Goal: Information Seeking & Learning: Find specific page/section

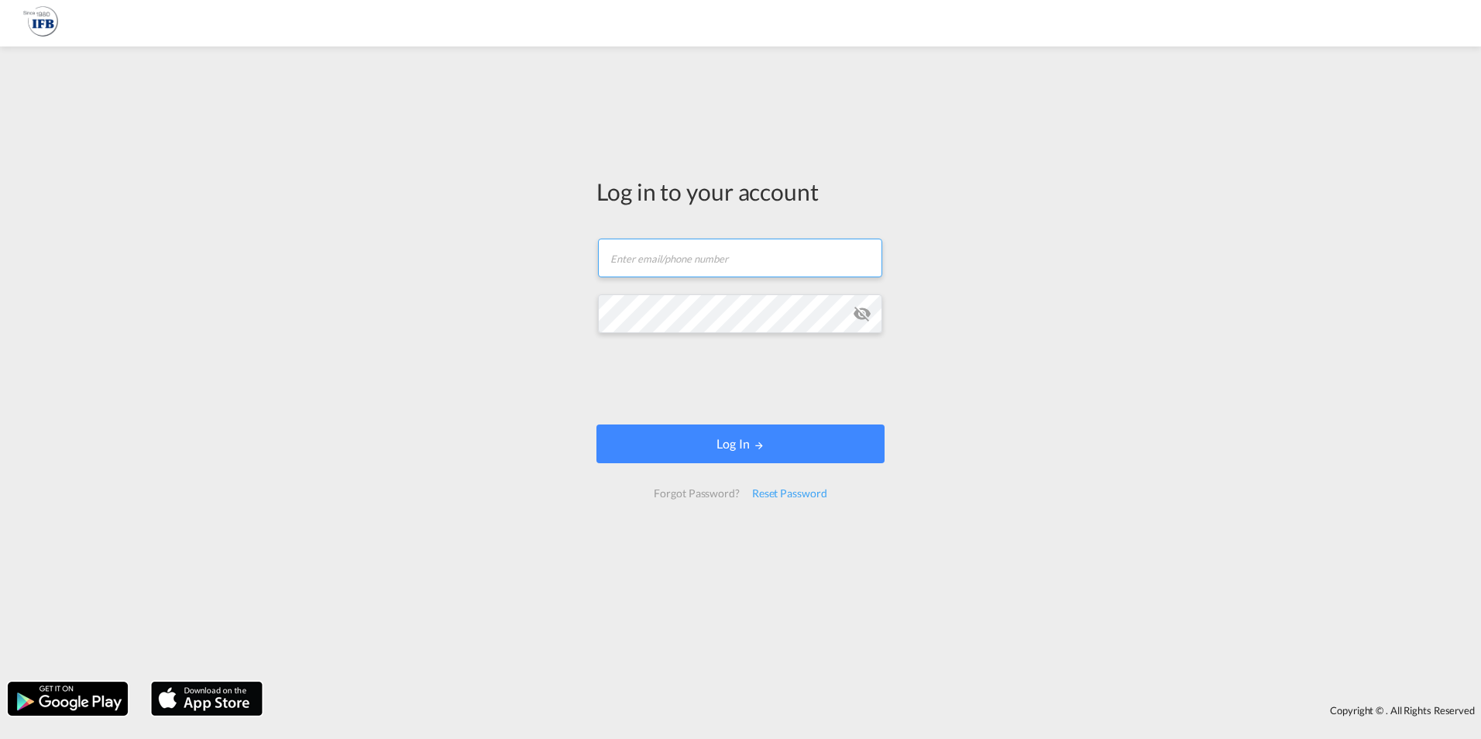
click at [632, 256] on input "text" at bounding box center [740, 258] width 284 height 39
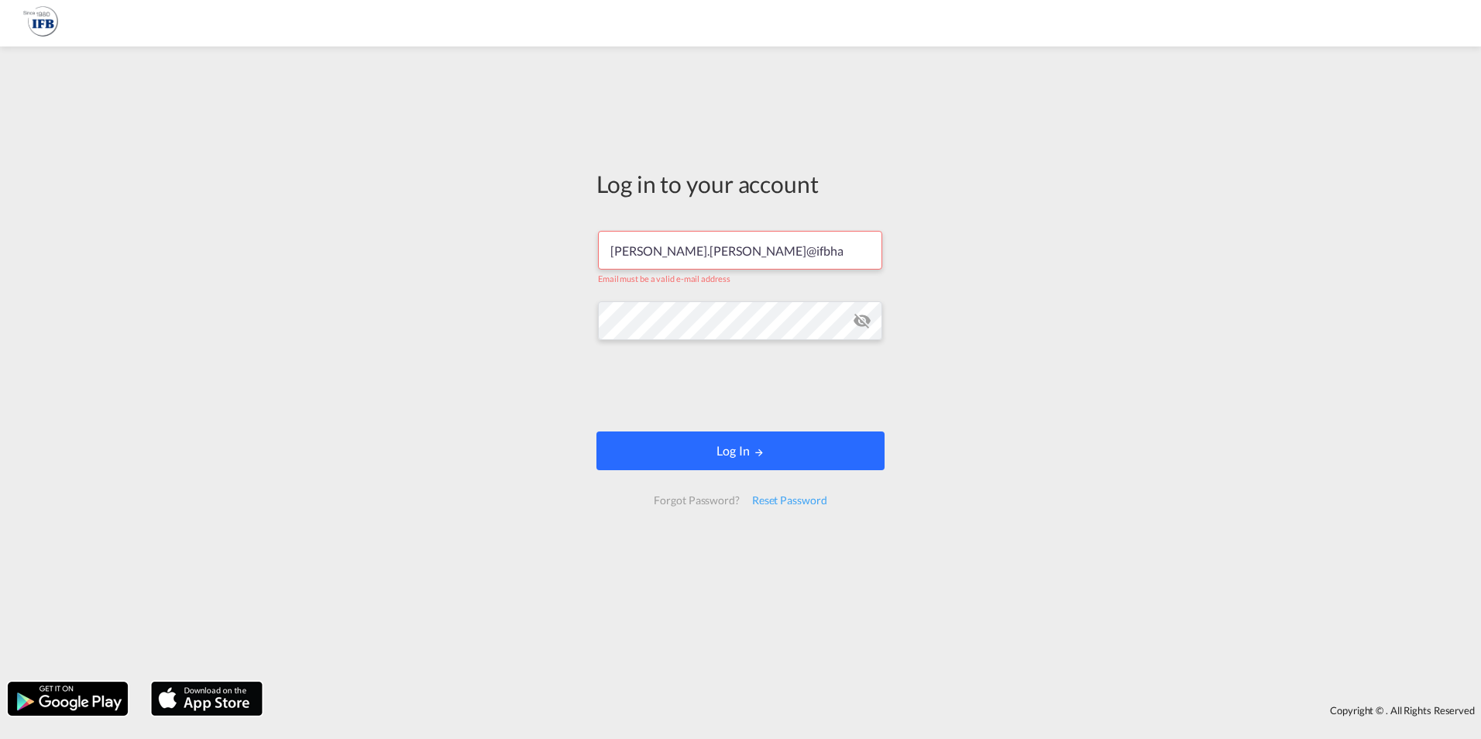
click at [690, 453] on button "Log In" at bounding box center [740, 450] width 288 height 39
click at [723, 458] on button "Log In" at bounding box center [740, 450] width 288 height 39
click at [759, 252] on input "[PERSON_NAME].[PERSON_NAME]@ifbhamburg" at bounding box center [740, 250] width 284 height 39
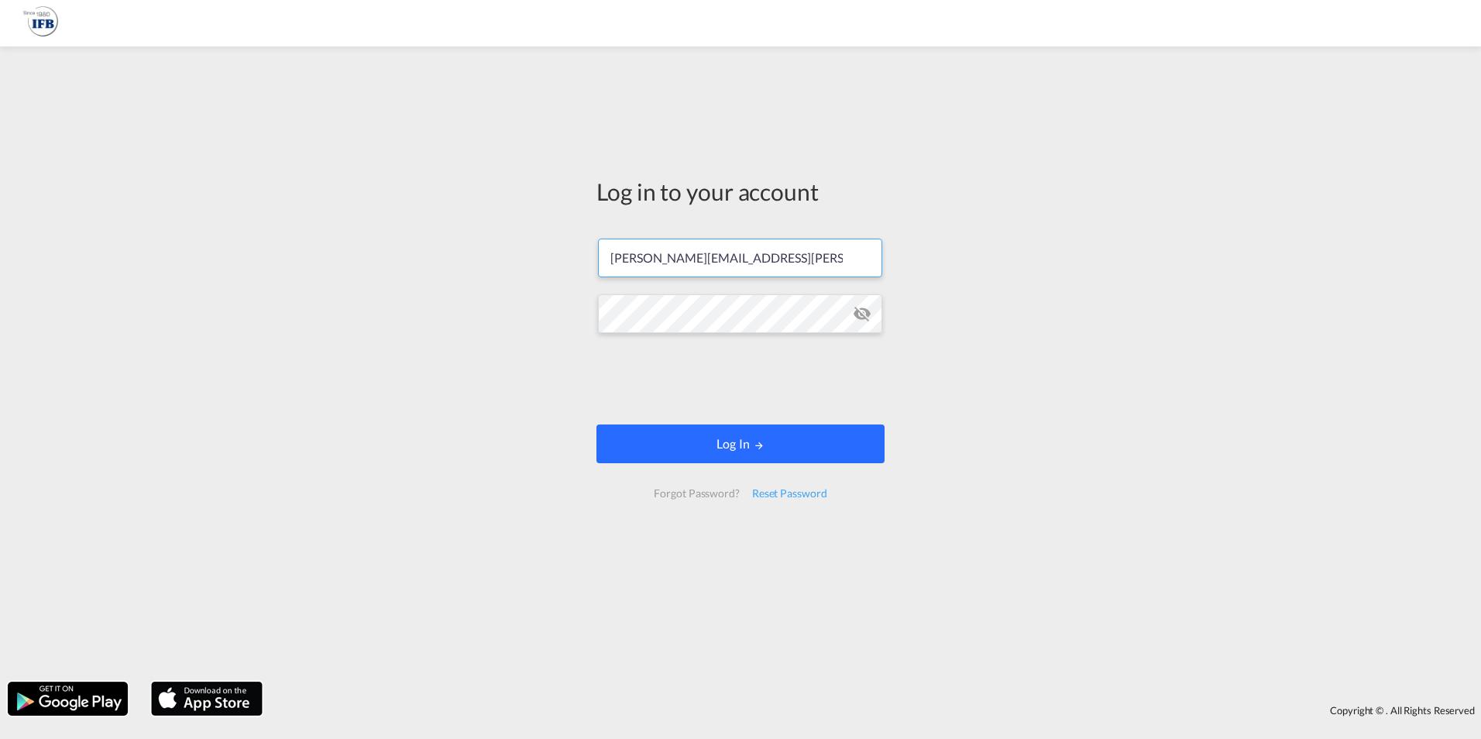
type input "[PERSON_NAME][EMAIL_ADDRESS][PERSON_NAME][DOMAIN_NAME]"
click at [768, 453] on button "Log In" at bounding box center [740, 443] width 288 height 39
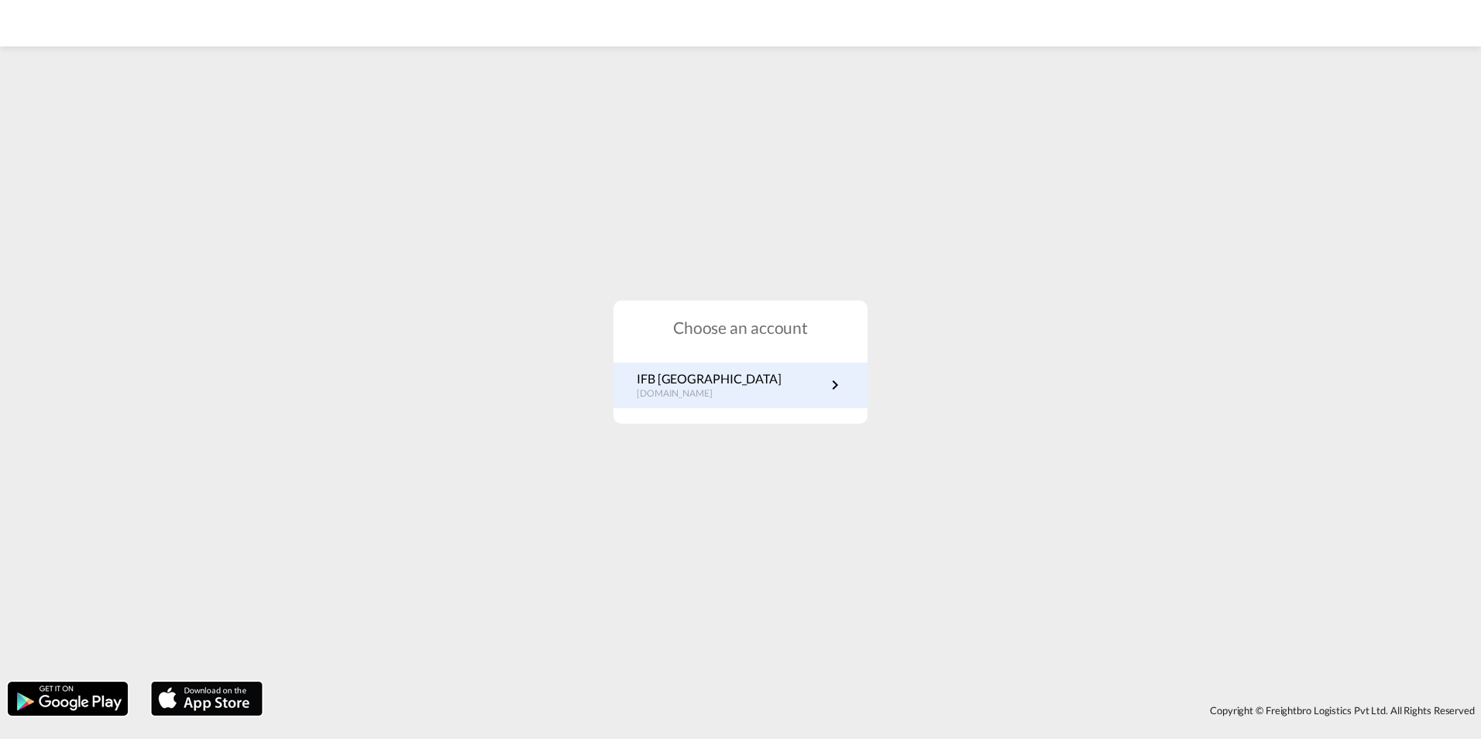
click at [734, 379] on link "IFB Germany [DOMAIN_NAME]" at bounding box center [741, 385] width 208 height 30
